Goal: Navigation & Orientation: Understand site structure

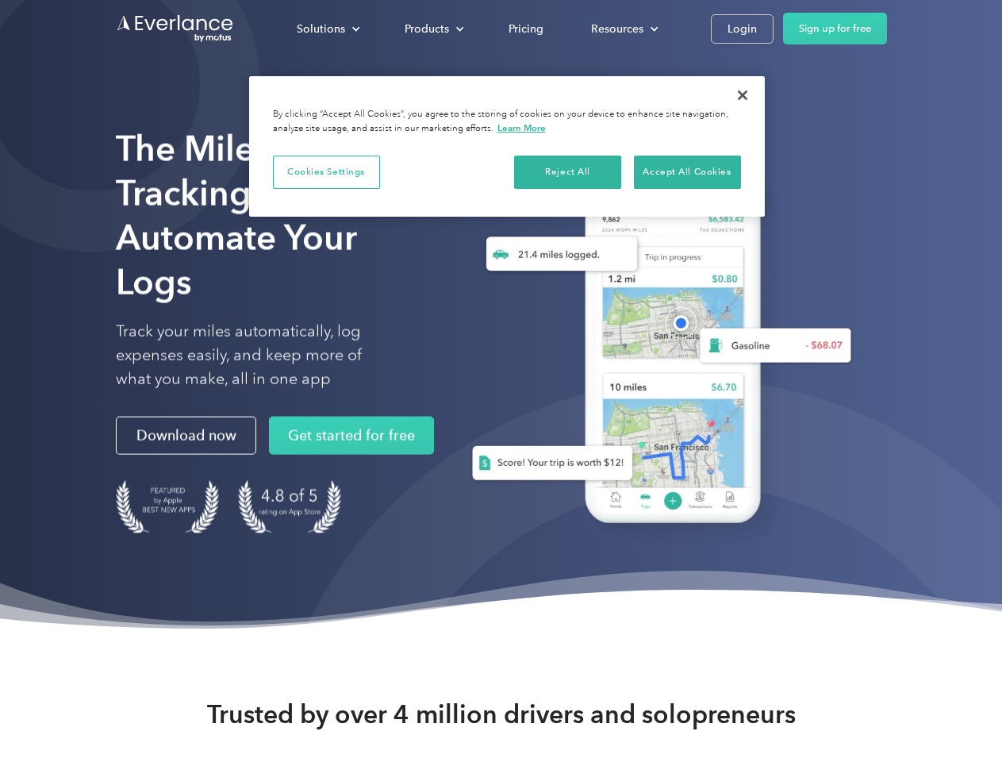
click at [328, 29] on div "Solutions" at bounding box center [321, 29] width 48 height 20
click at [432, 29] on div "Products" at bounding box center [427, 29] width 44 height 20
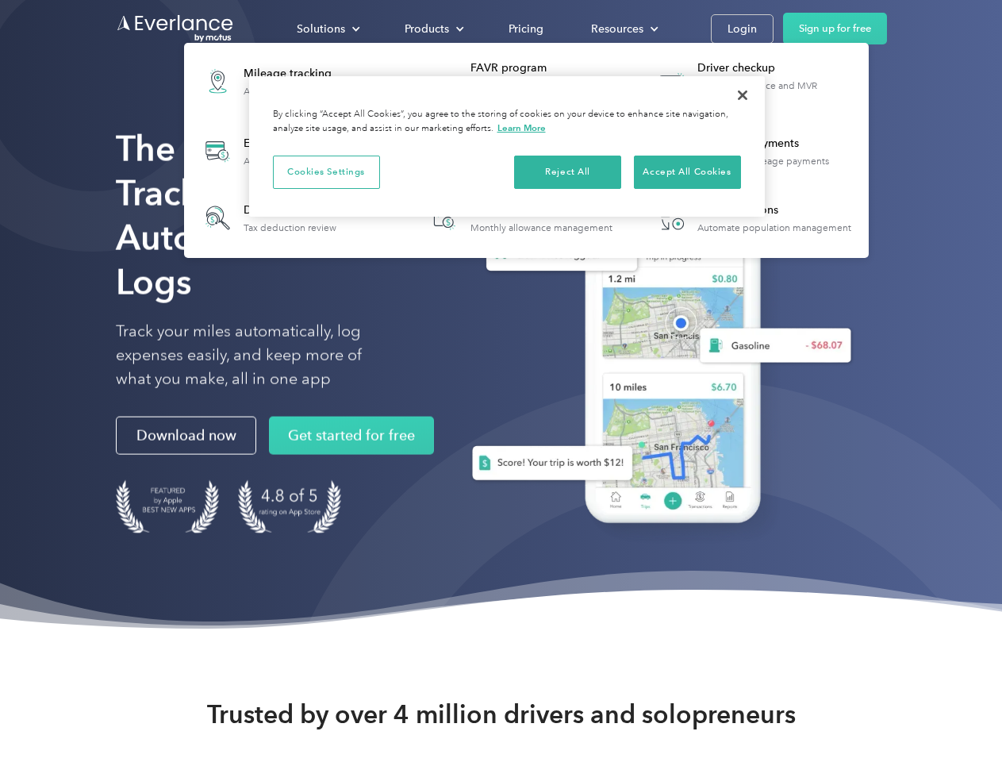
click at [623, 29] on div "Resources" at bounding box center [617, 29] width 52 height 20
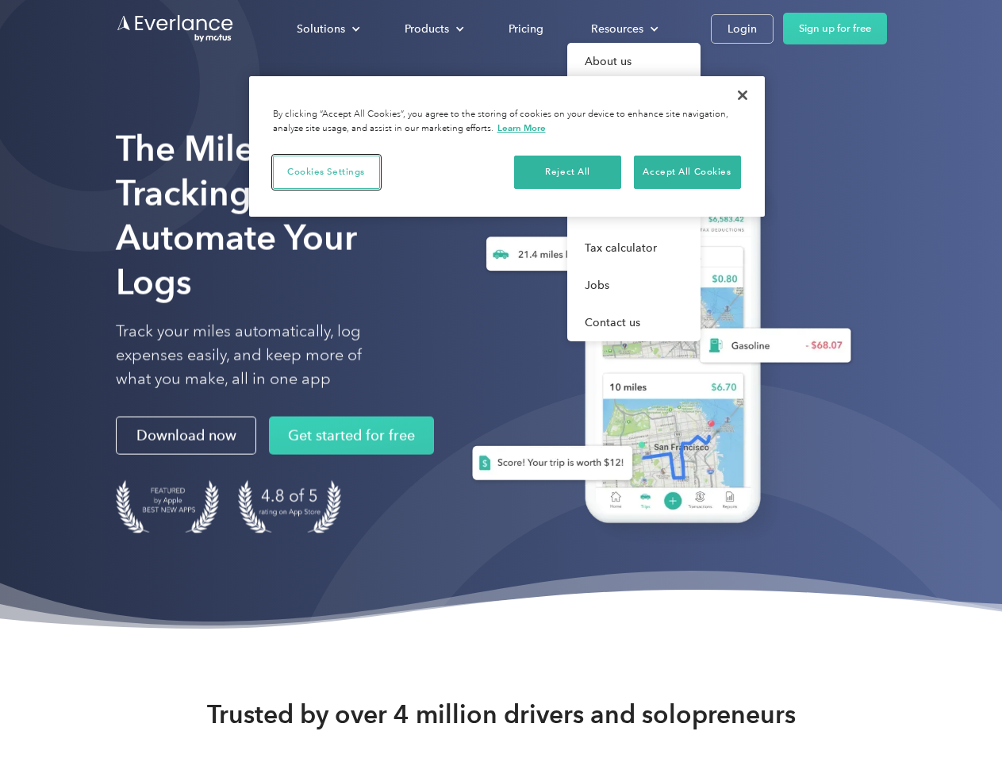
click at [326, 171] on button "Cookies Settings" at bounding box center [326, 171] width 107 height 33
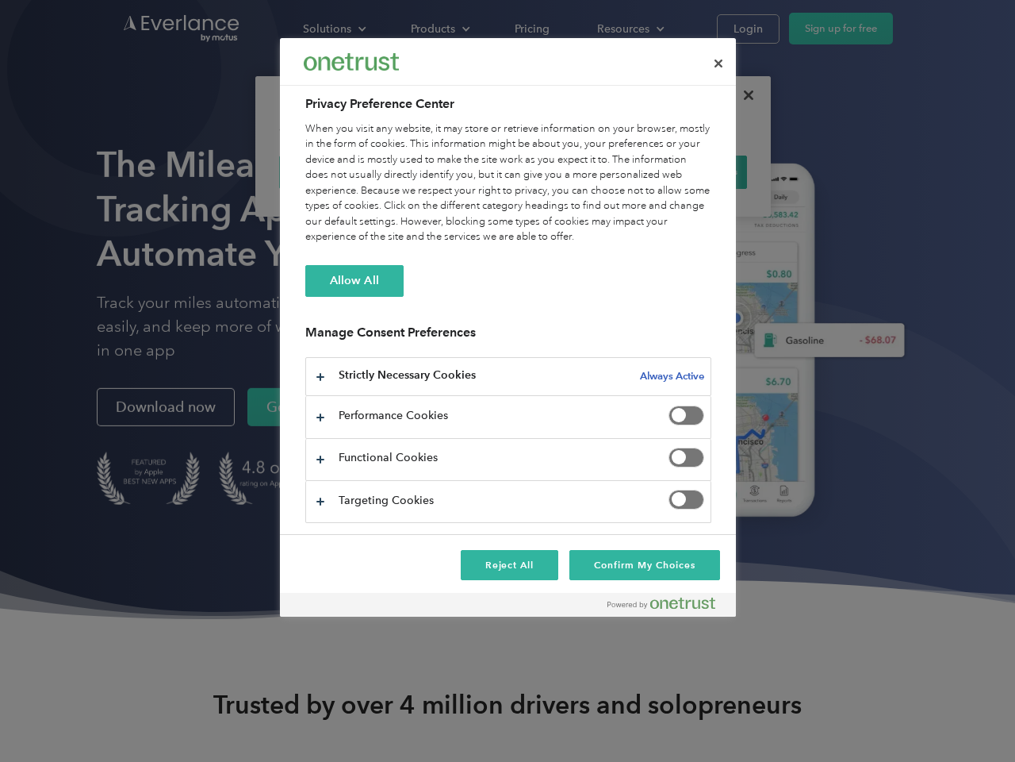
click at [568, 171] on div "When you visit any website, it may store or retrieve information on your browse…" at bounding box center [508, 183] width 406 height 124
click at [687, 171] on div "When you visit any website, it may store or retrieve information on your browse…" at bounding box center [508, 183] width 406 height 124
click at [743, 95] on div at bounding box center [507, 381] width 1015 height 762
